Goal: Information Seeking & Learning: Learn about a topic

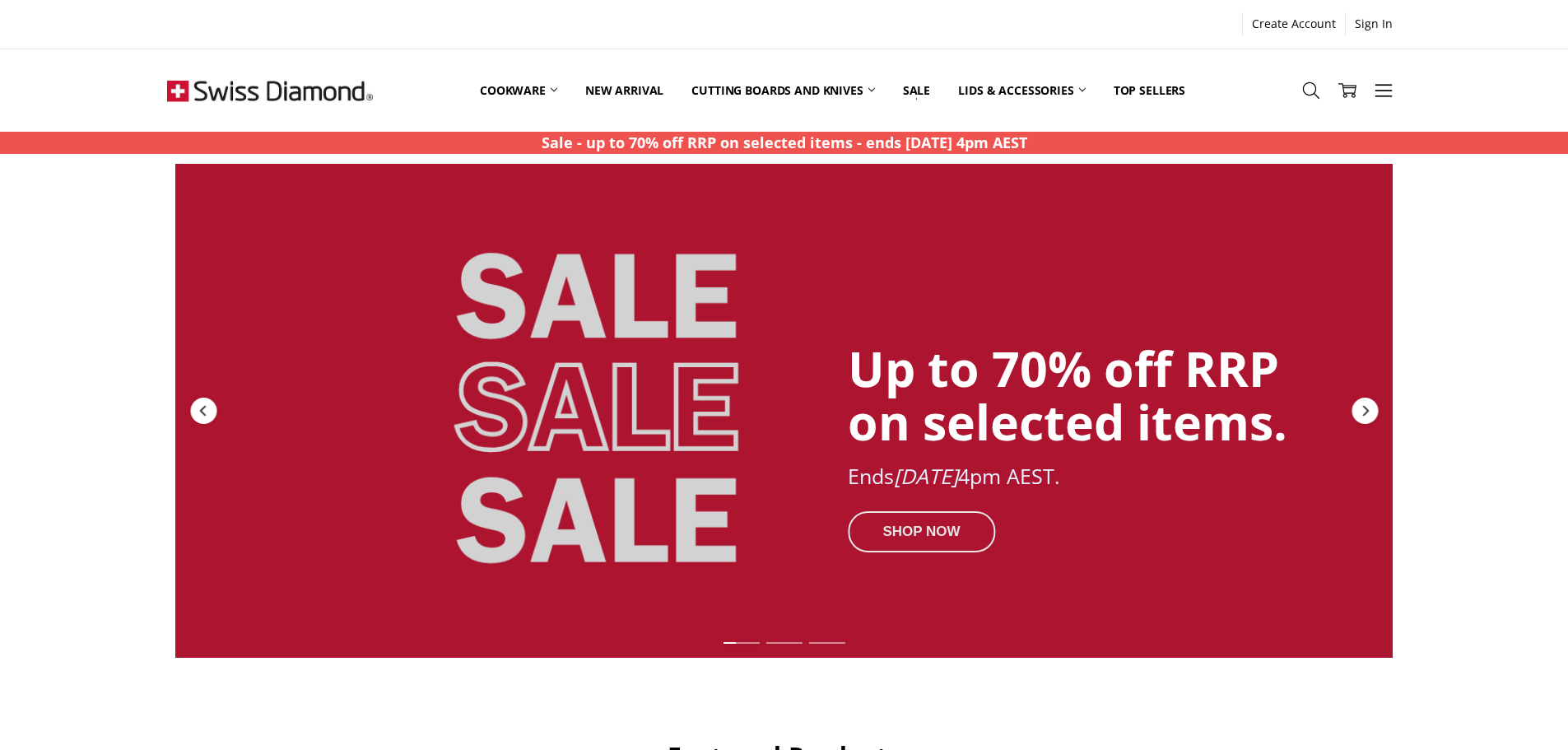
click at [919, 523] on div "SHOP NOW" at bounding box center [921, 531] width 147 height 41
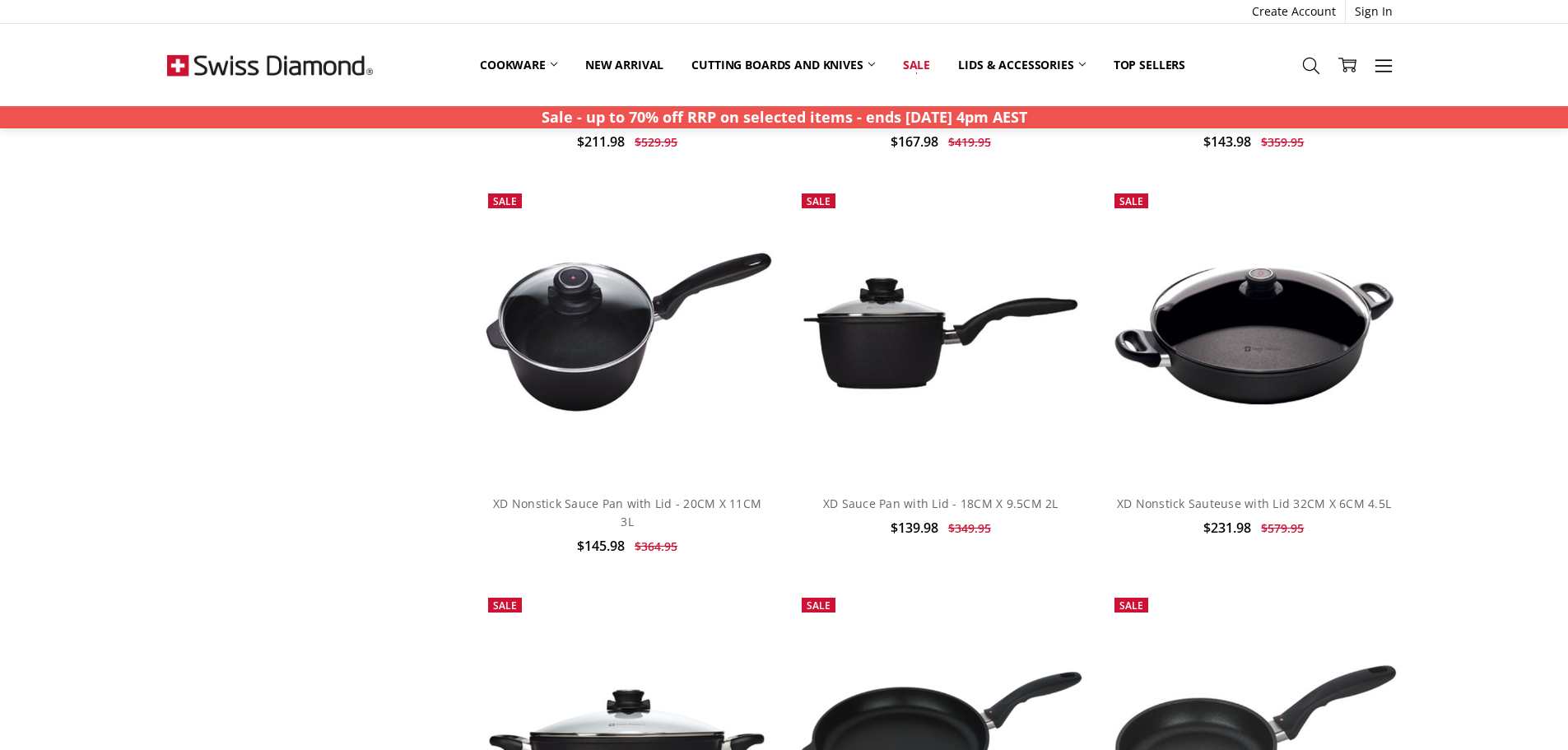
scroll to position [7406, 0]
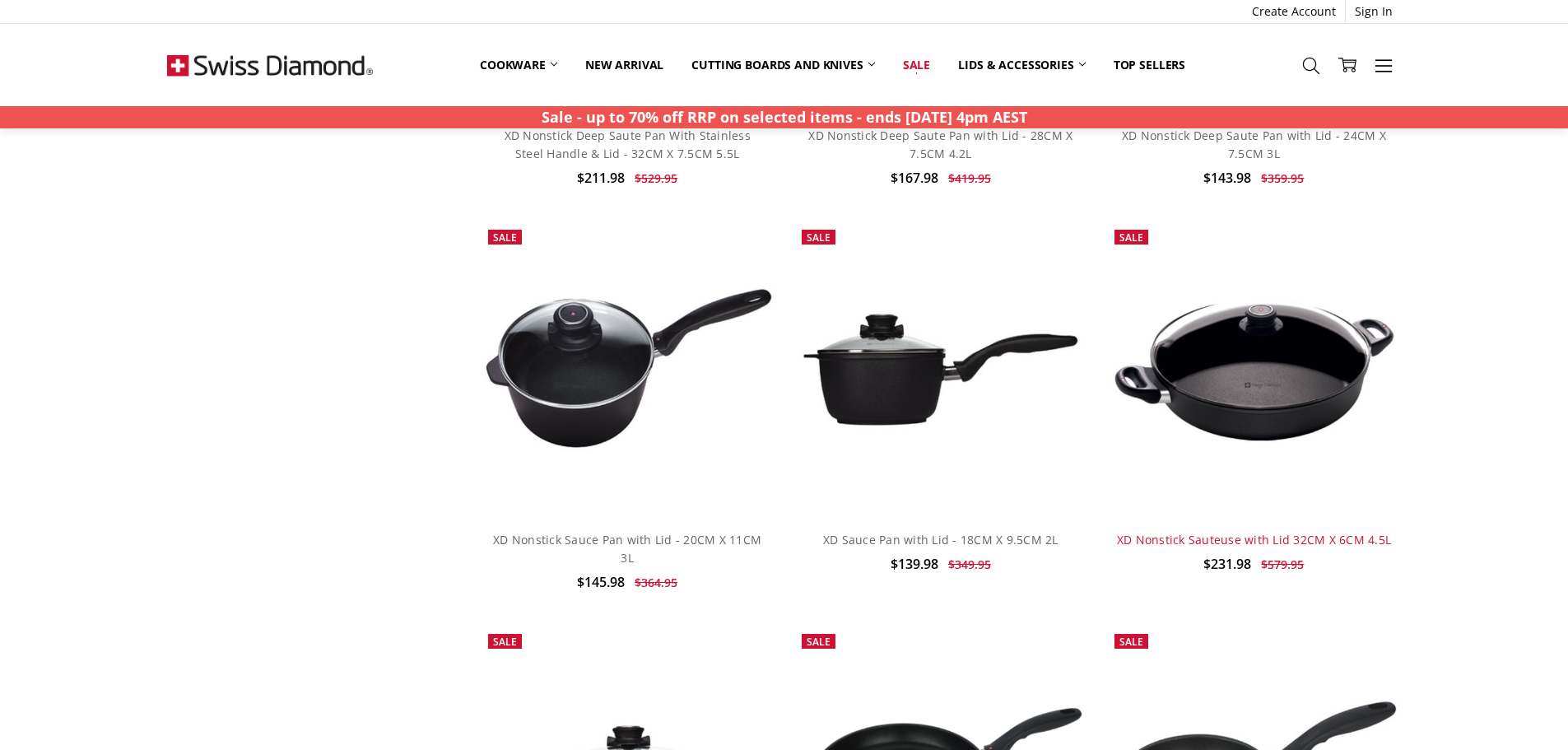
click at [1191, 532] on link "XD Nonstick Sauteuse with Lid 32CM X 6CM 4.5L" at bounding box center [1254, 540] width 274 height 16
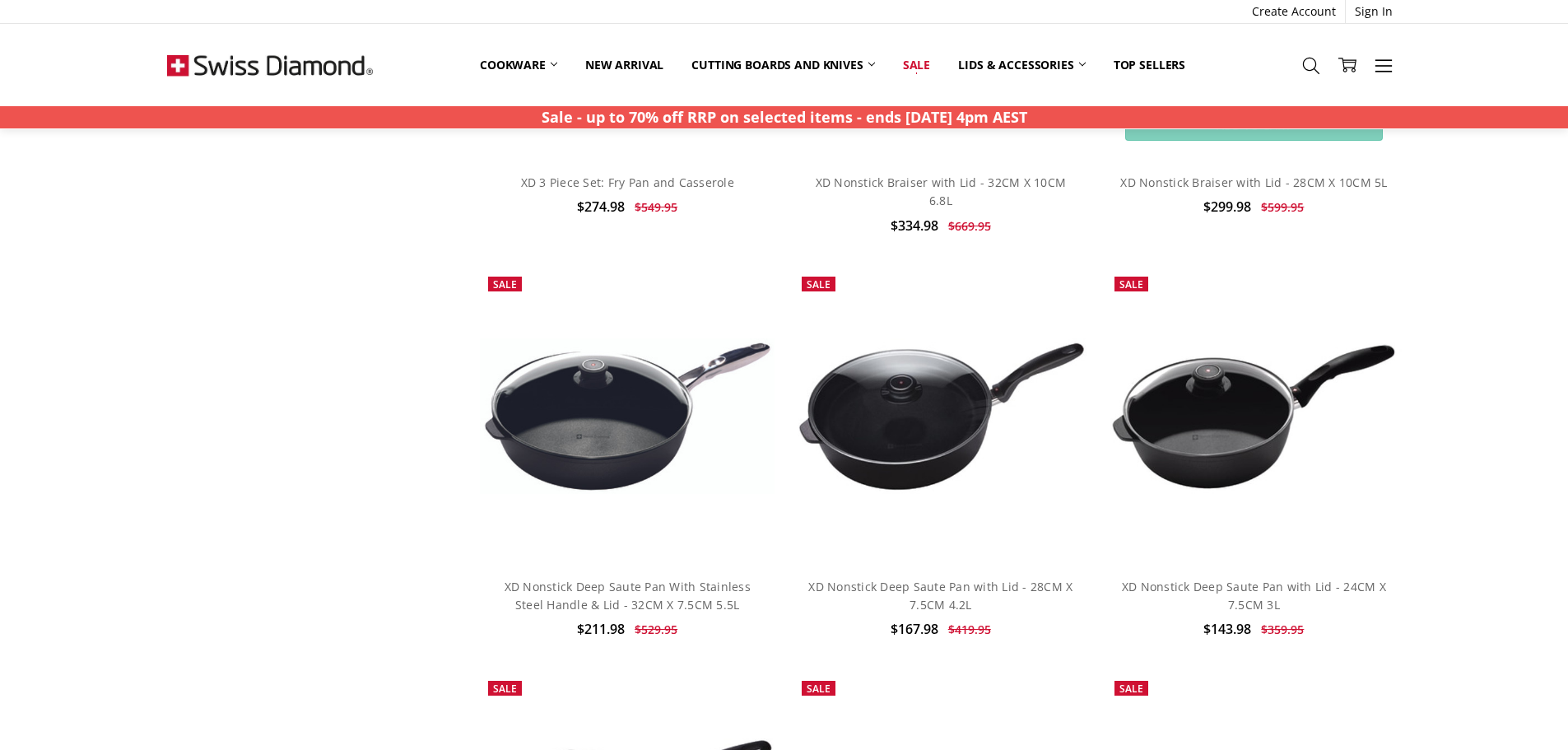
scroll to position [6995, 0]
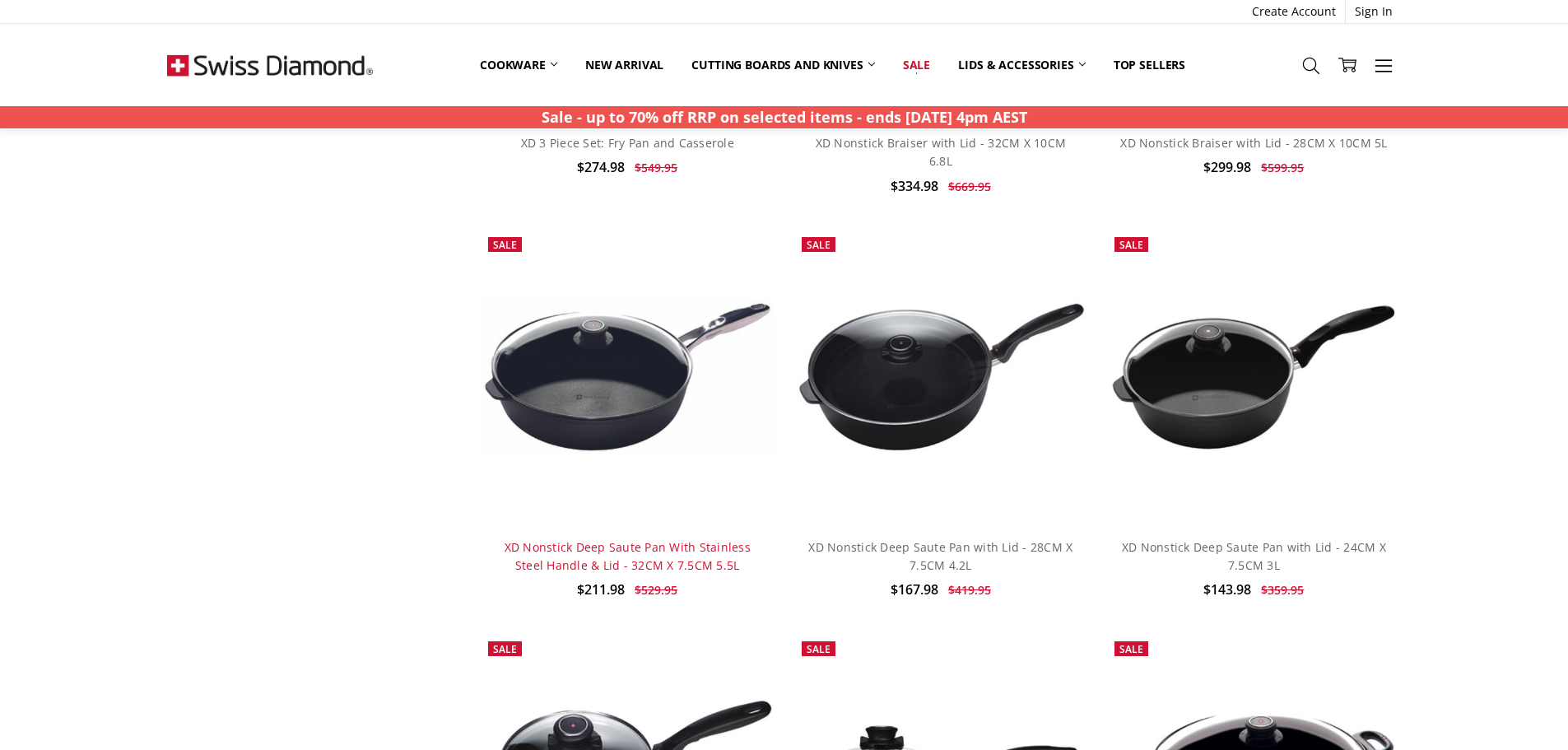
click at [706, 539] on link "XD Nonstick Deep Saute Pan With Stainless Steel Handle & Lid - 32CM X 7.5CM 5.5L" at bounding box center [627, 556] width 246 height 34
